Goal: Task Accomplishment & Management: Manage account settings

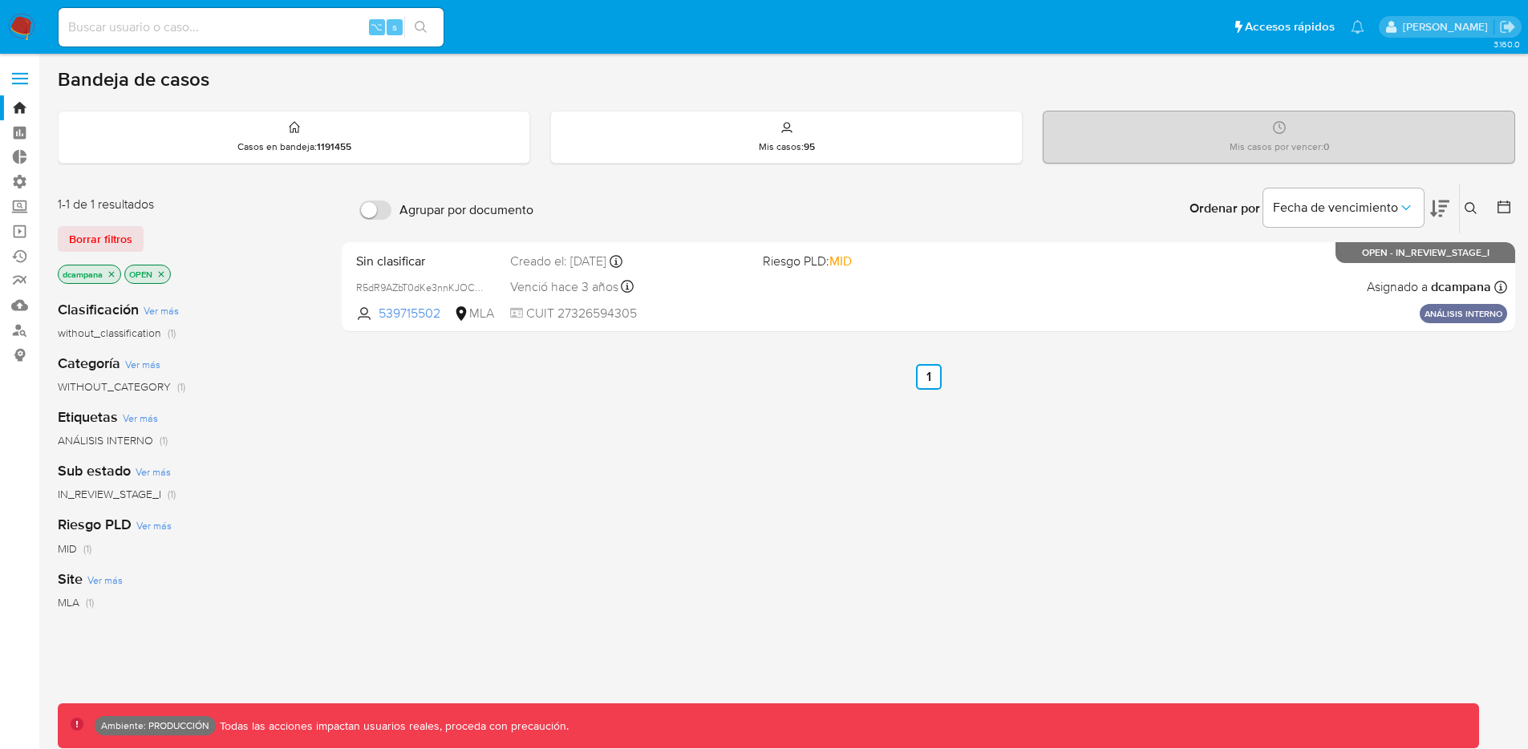
click at [164, 272] on icon "close-filter" at bounding box center [161, 274] width 10 height 10
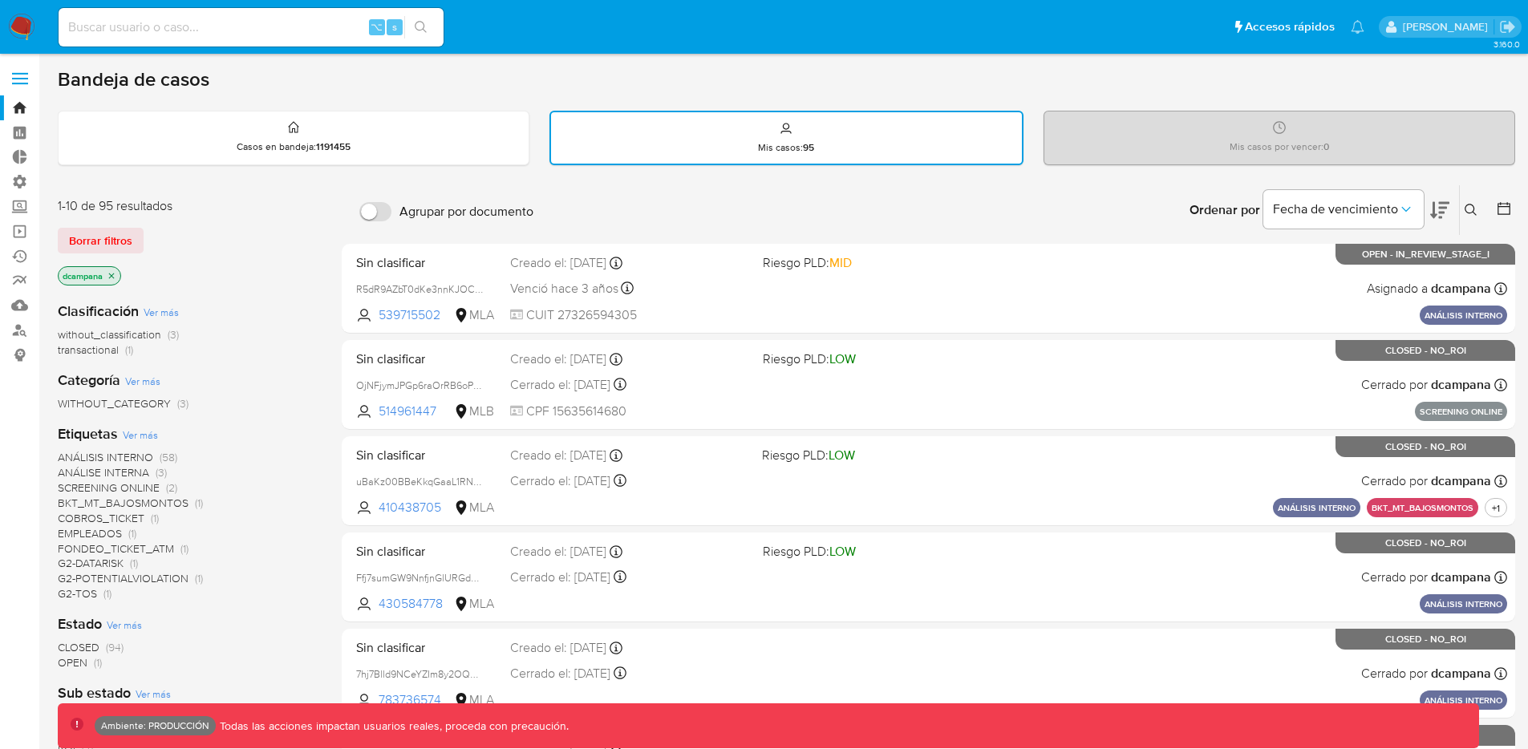
click at [115, 273] on icon "close-filter" at bounding box center [112, 276] width 10 height 10
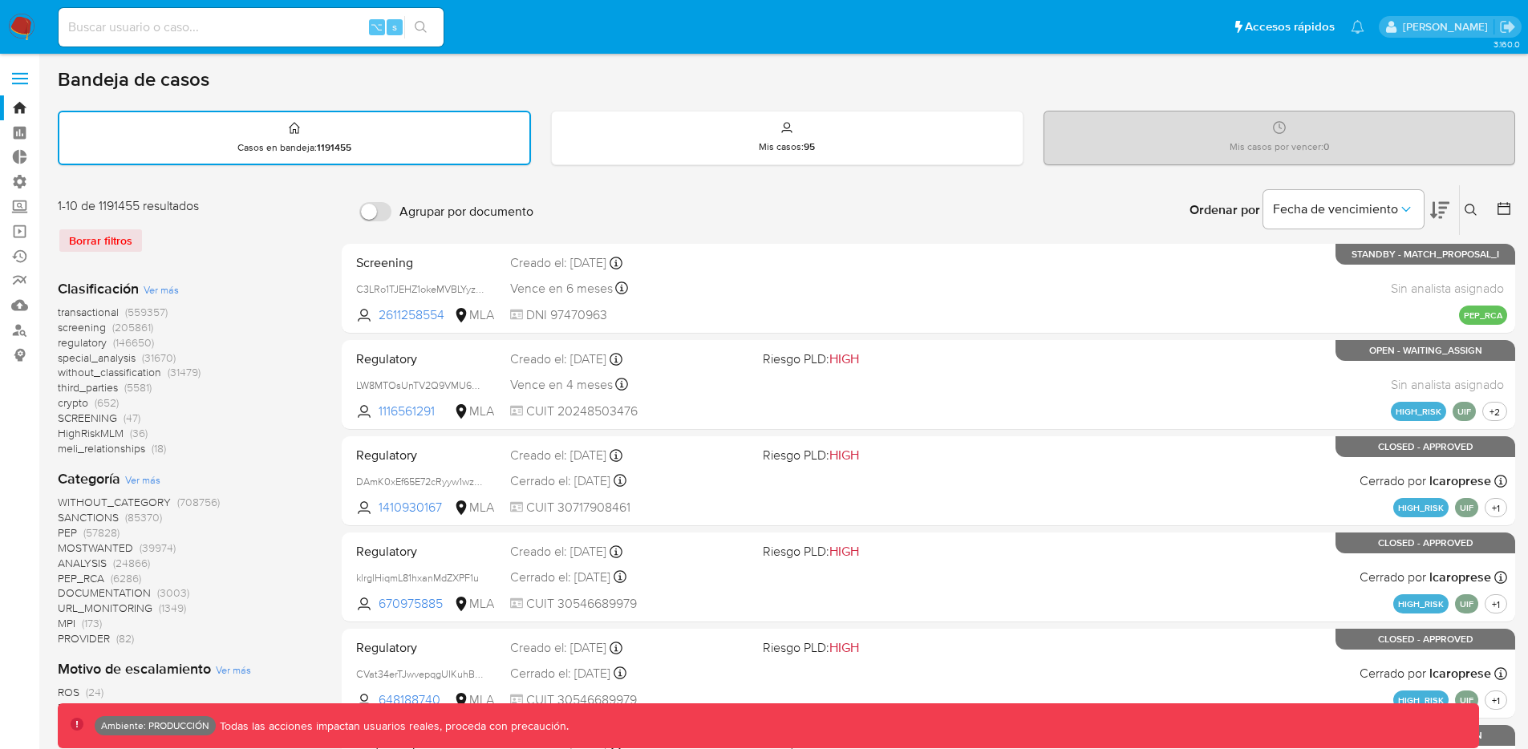
click at [99, 312] on span "transactional" at bounding box center [88, 312] width 61 height 16
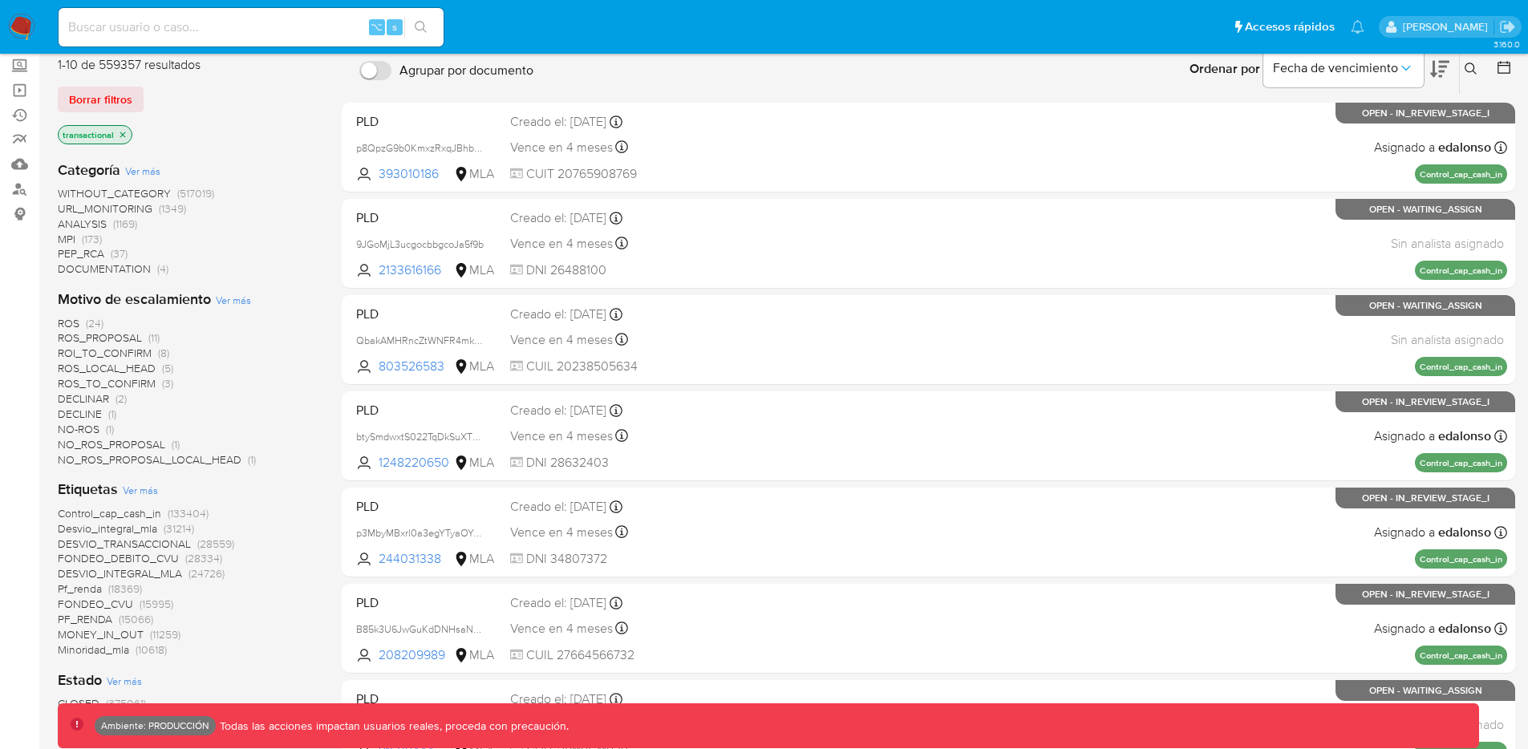
scroll to position [144, 0]
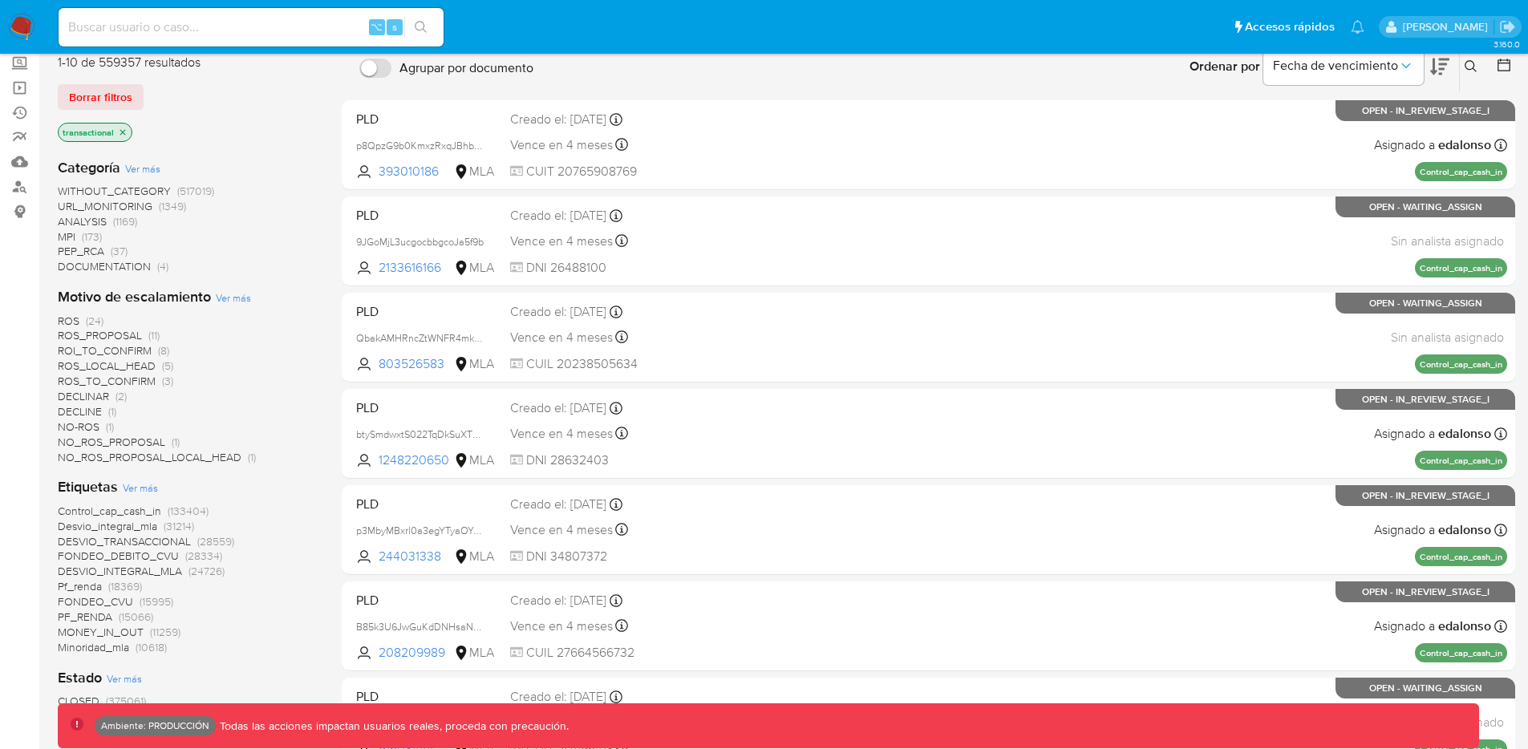
click at [103, 529] on span "Desvio_integral_mla" at bounding box center [107, 526] width 99 height 16
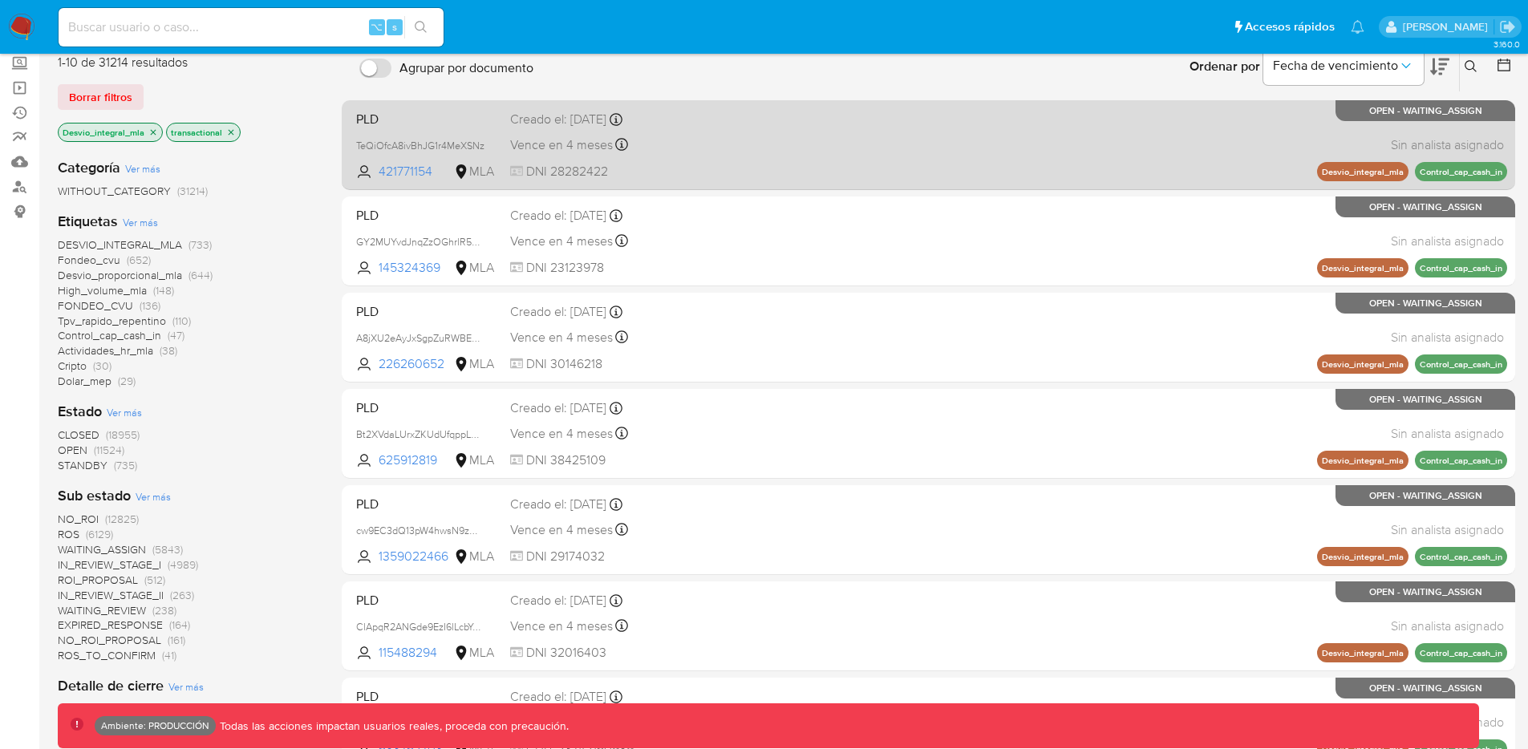
click at [761, 163] on div "PLD TeQiOfcA8ivBhJG1r4MeXSNz 421771154 MLA Creado el: [DATE] Creado el: [DATE] …" at bounding box center [928, 144] width 1157 height 81
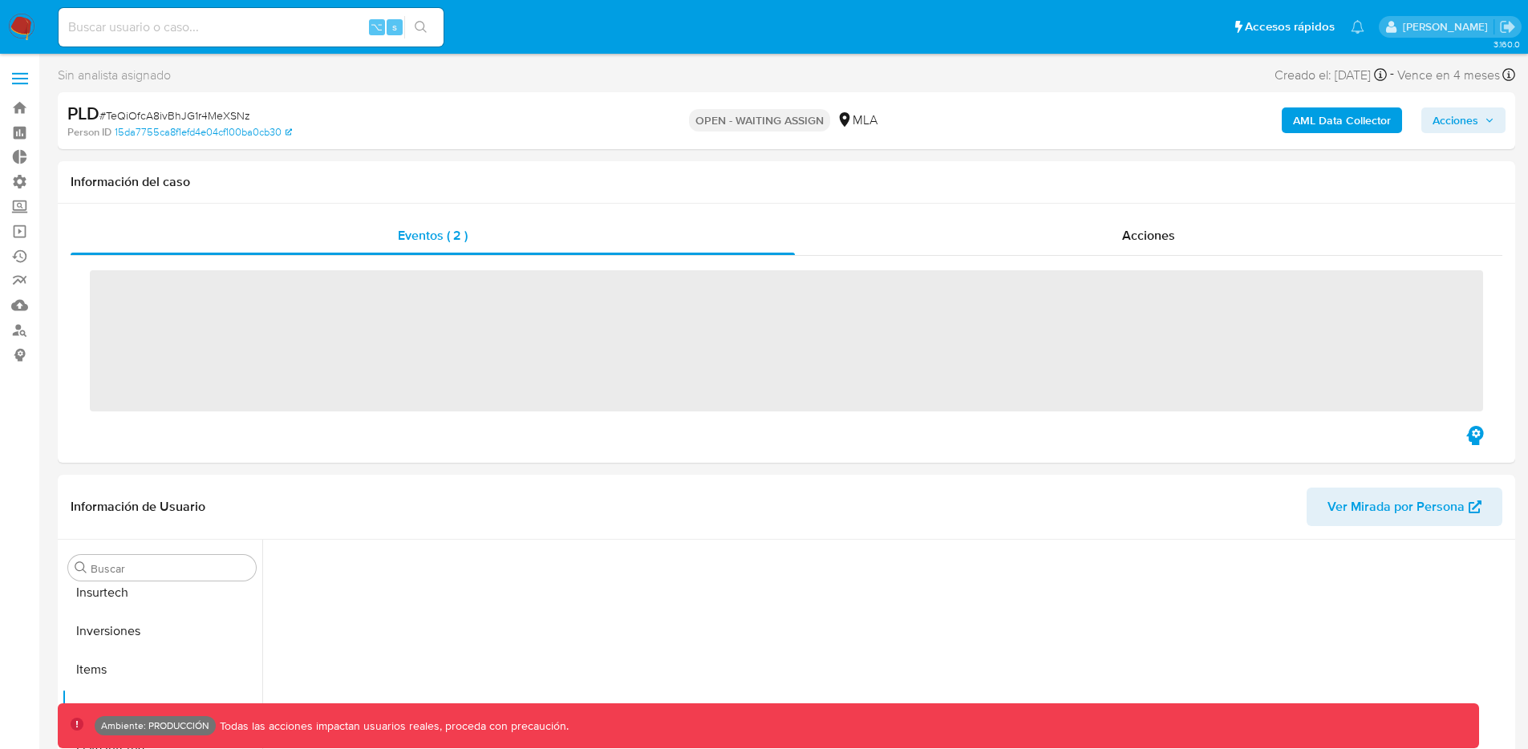
scroll to position [755, 0]
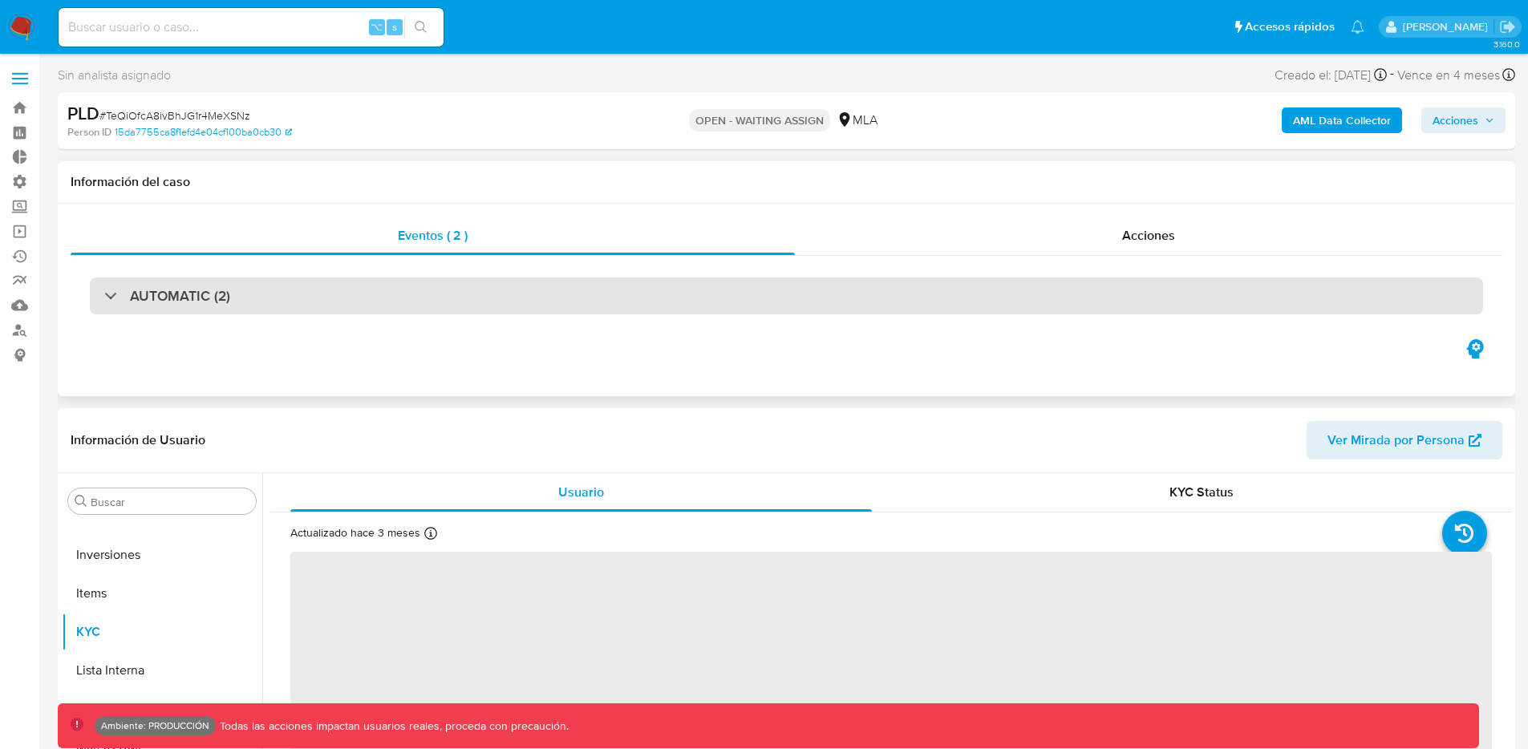
click at [985, 288] on div "AUTOMATIC (2)" at bounding box center [786, 295] width 1393 height 37
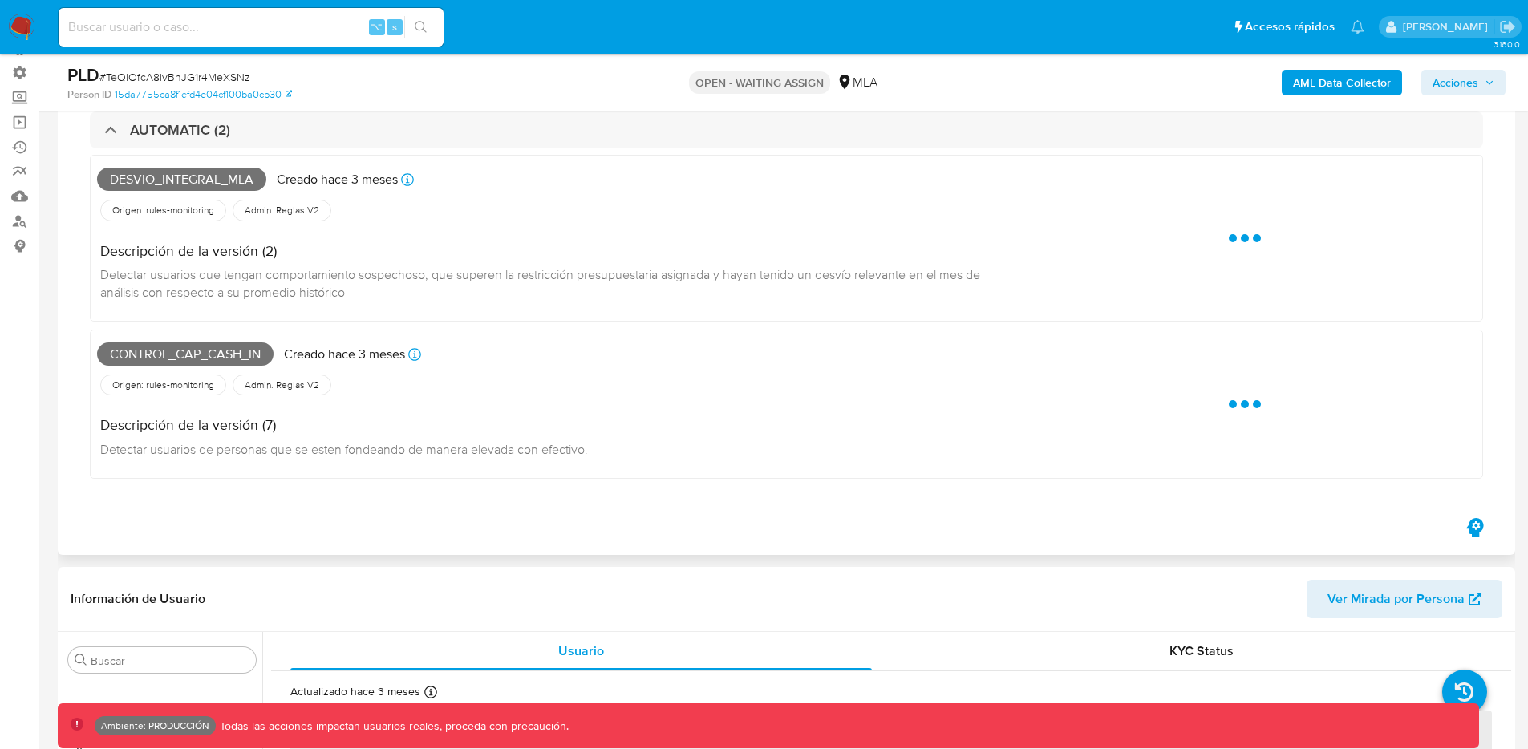
scroll to position [132, 0]
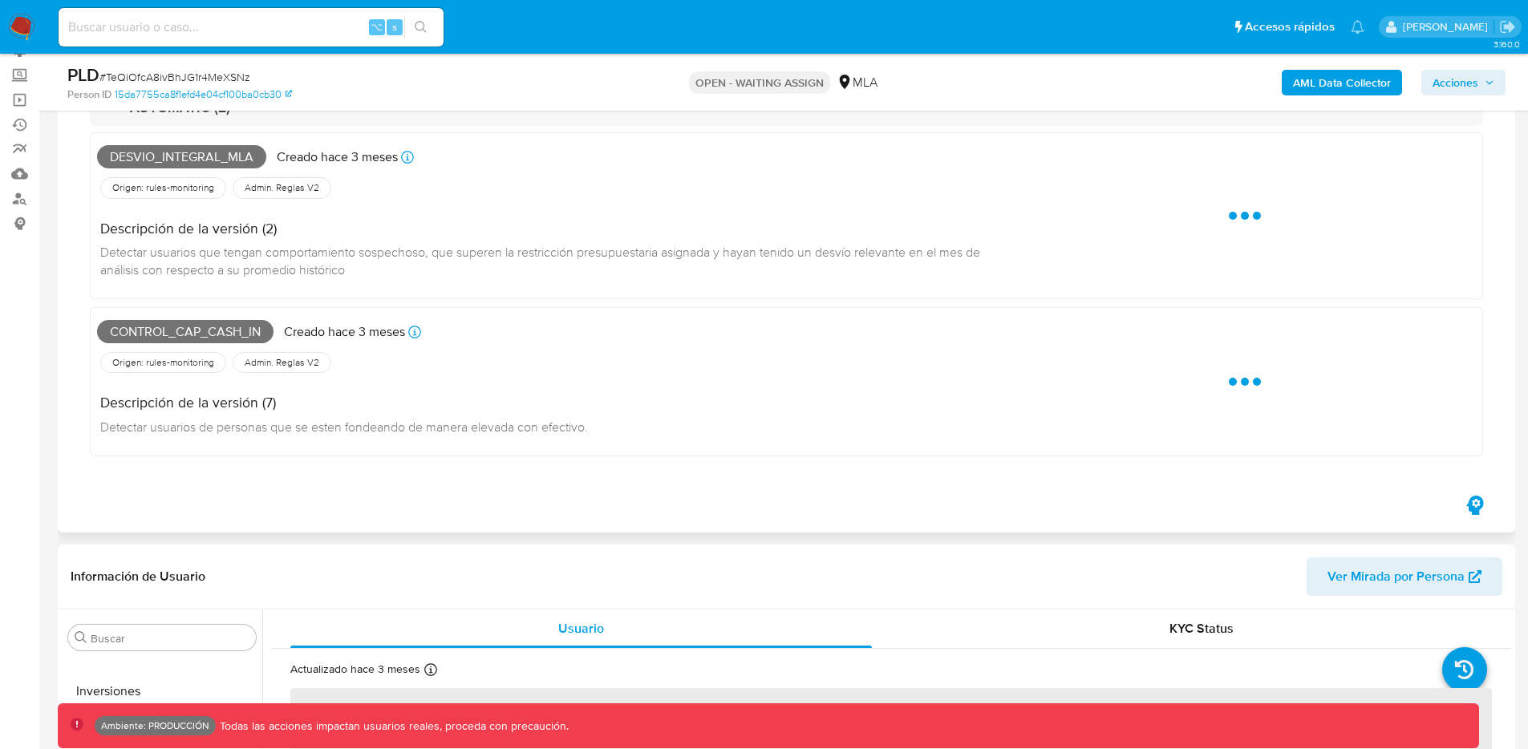
select select "10"
